Goal: Information Seeking & Learning: Learn about a topic

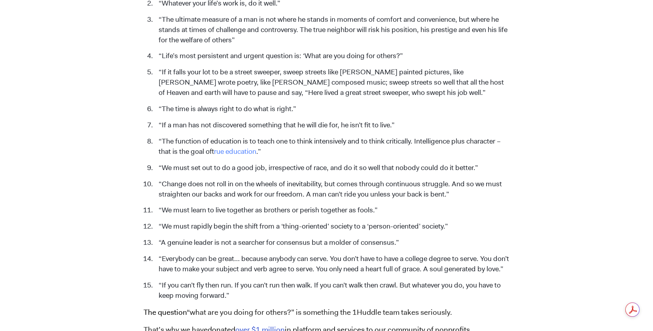
scroll to position [451, 0]
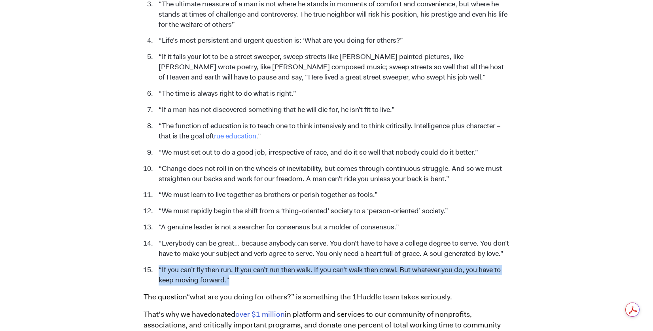
drag, startPoint x: 232, startPoint y: 280, endPoint x: 159, endPoint y: 270, distance: 74.0
click at [159, 270] on li "“If you can’t fly then run. If you can’t run then walk. If you can’t walk then …" at bounding box center [332, 275] width 355 height 21
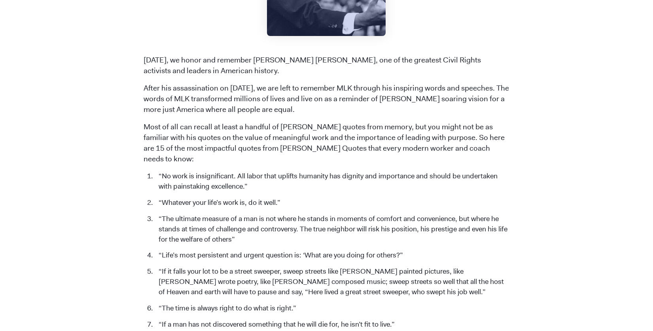
scroll to position [234, 0]
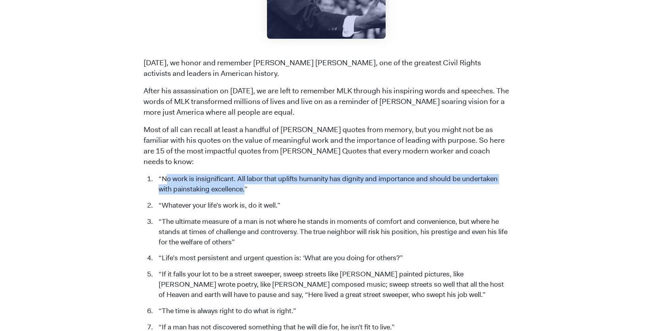
drag, startPoint x: 246, startPoint y: 180, endPoint x: 167, endPoint y: 170, distance: 79.3
click at [167, 174] on li "“No work is insignificant. All labor that uplifts humanity has dignity and impo…" at bounding box center [332, 184] width 355 height 21
drag, startPoint x: 252, startPoint y: 176, endPoint x: 159, endPoint y: 165, distance: 93.3
click at [159, 174] on li "“No work is insignificant. All labor that uplifts humanity has dignity and impo…" at bounding box center [332, 184] width 355 height 21
copy li "“No work is insignificant. All labor that uplifts humanity has dignity and impo…"
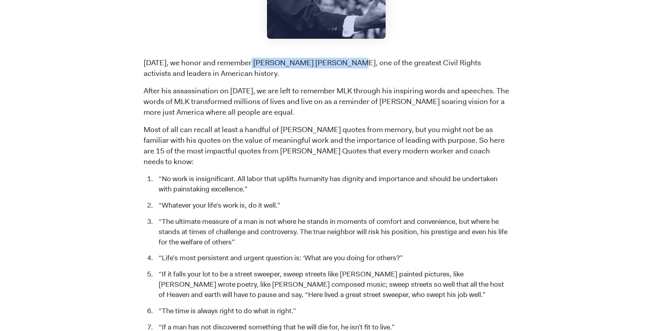
drag, startPoint x: 251, startPoint y: 62, endPoint x: 332, endPoint y: 63, distance: 81.1
click at [332, 63] on p "[DATE], we honor and remember [PERSON_NAME] [PERSON_NAME], one of the greatest …" at bounding box center [327, 68] width 366 height 21
copy p "[PERSON_NAME] [PERSON_NAME]"
